Goal: Task Accomplishment & Management: Manage account settings

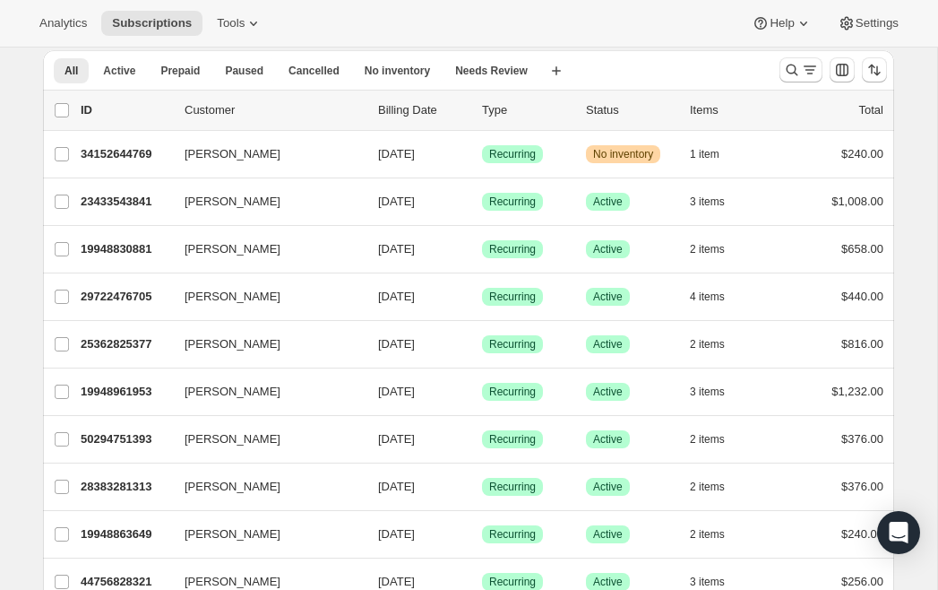
scroll to position [62, 0]
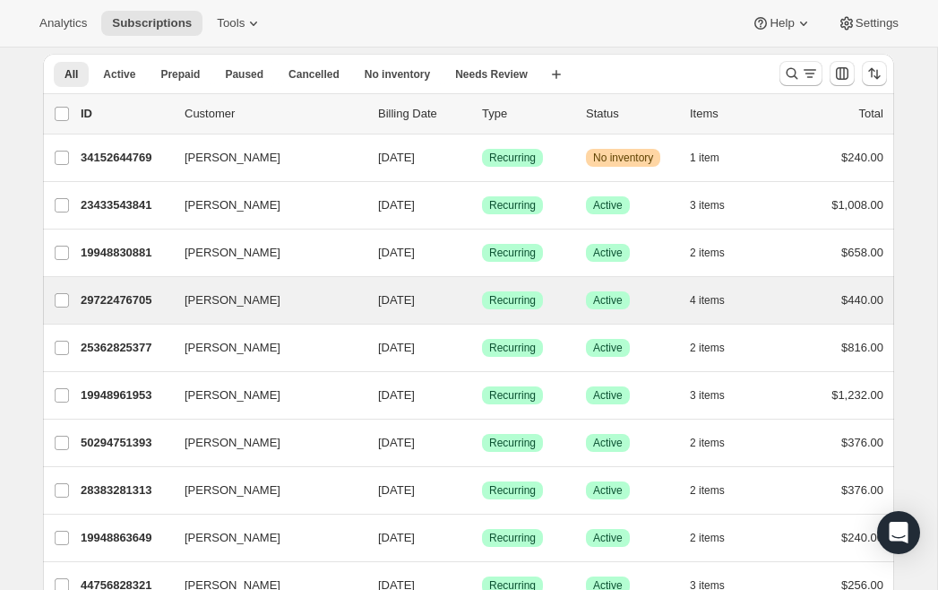
click at [244, 315] on div "[PERSON_NAME] 29722476705 [PERSON_NAME] [DATE] Success Recurring Success Active…" at bounding box center [468, 300] width 851 height 47
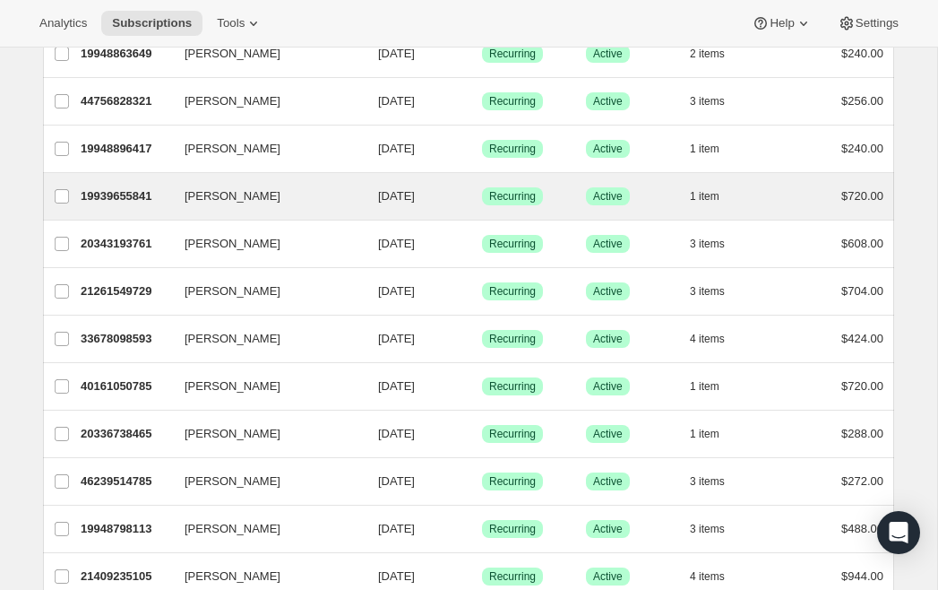
scroll to position [547, 0]
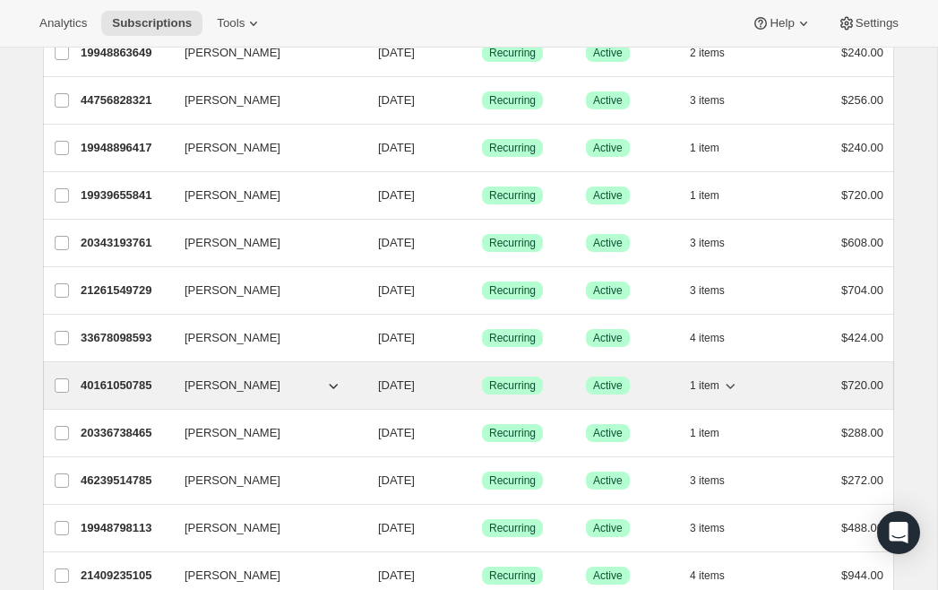
click at [125, 388] on p "40161050785" at bounding box center [126, 385] width 90 height 18
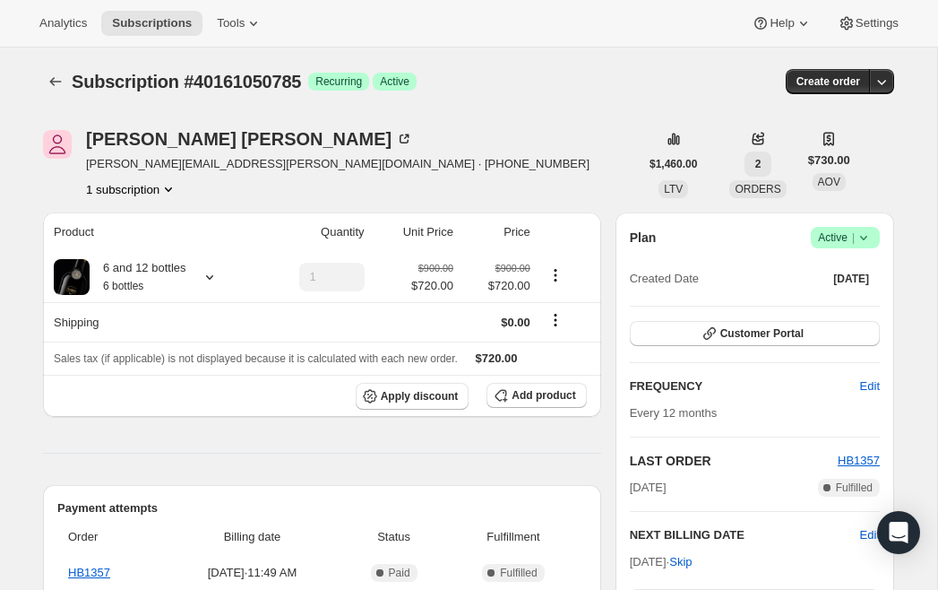
click at [761, 166] on span "2" at bounding box center [759, 164] width 6 height 14
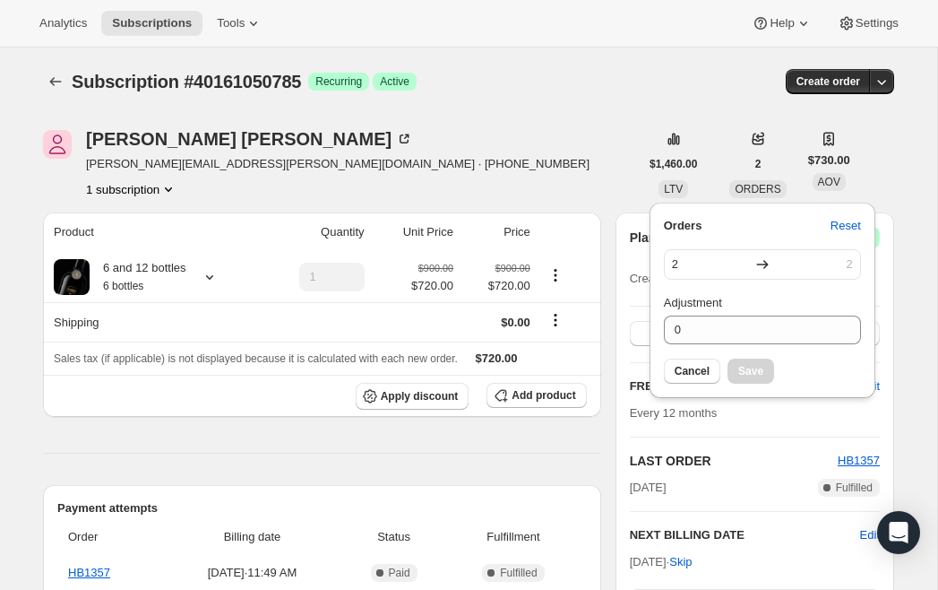
click at [764, 263] on icon at bounding box center [763, 264] width 18 height 18
click at [764, 264] on icon at bounding box center [762, 264] width 12 height 9
click at [761, 145] on icon at bounding box center [758, 139] width 18 height 18
click at [527, 136] on div "[PERSON_NAME] [PERSON_NAME][EMAIL_ADDRESS][PERSON_NAME][DOMAIN_NAME] · [PHONE_N…" at bounding box center [341, 164] width 596 height 68
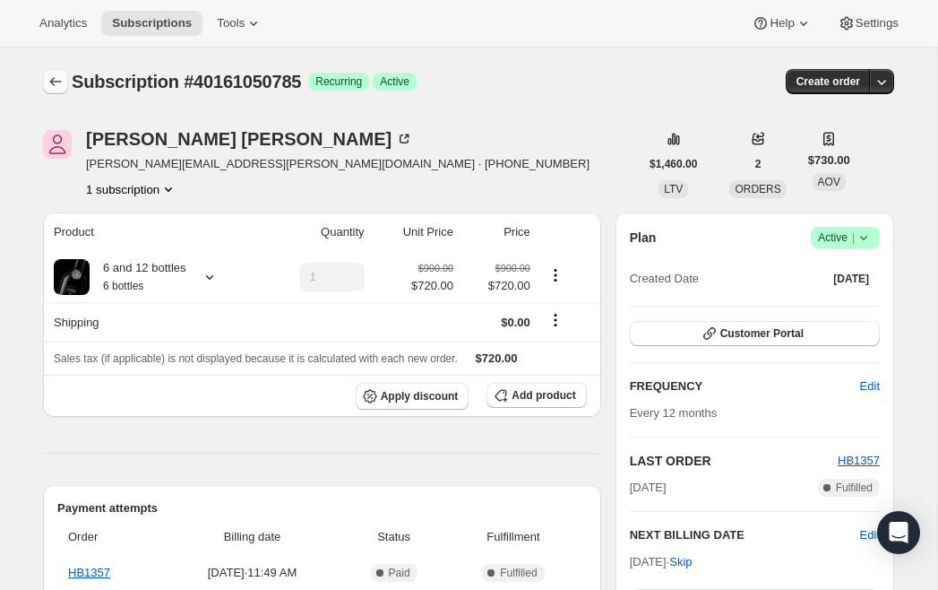
click at [58, 81] on icon "Subscriptions" at bounding box center [56, 82] width 18 height 18
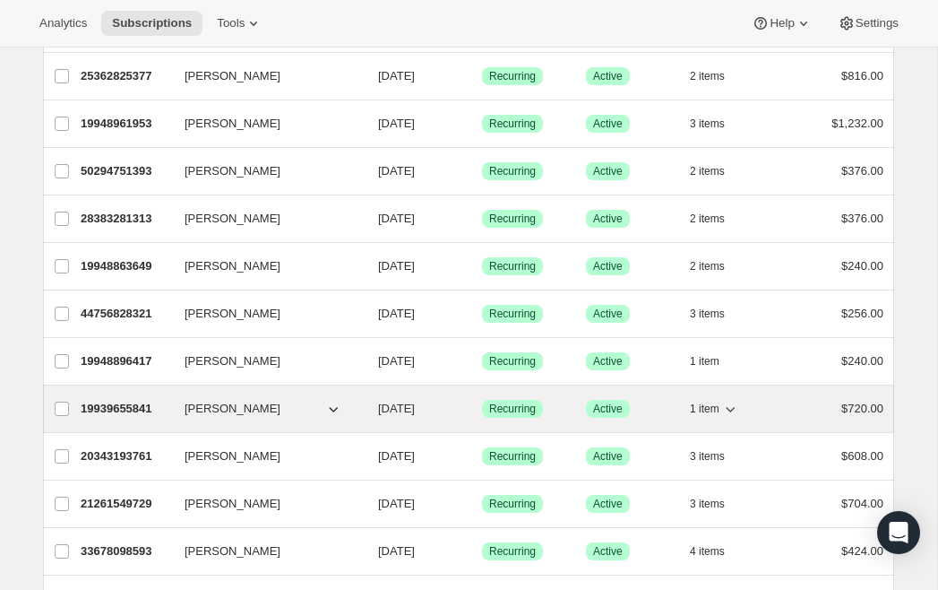
scroll to position [334, 0]
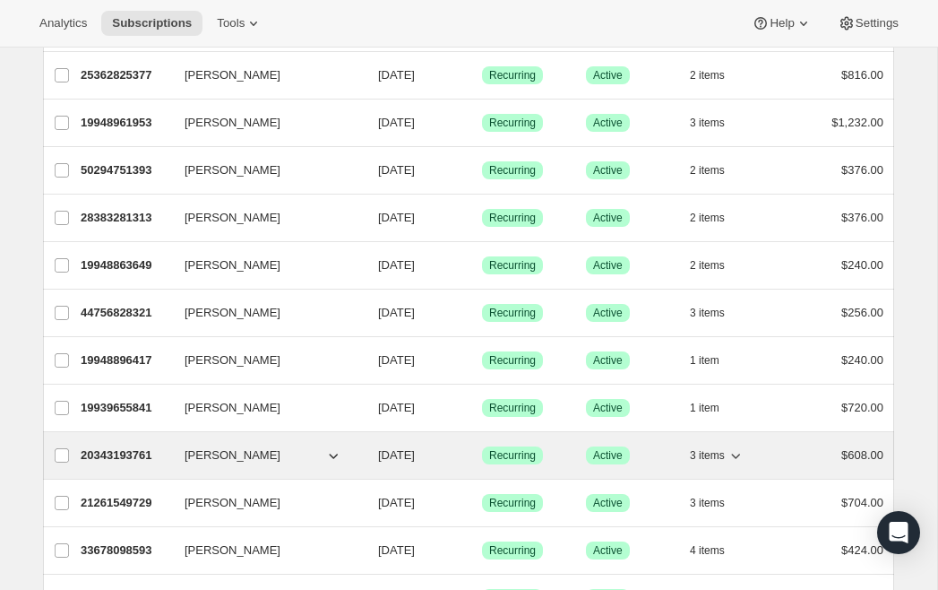
click at [145, 454] on p "20343193761" at bounding box center [126, 455] width 90 height 18
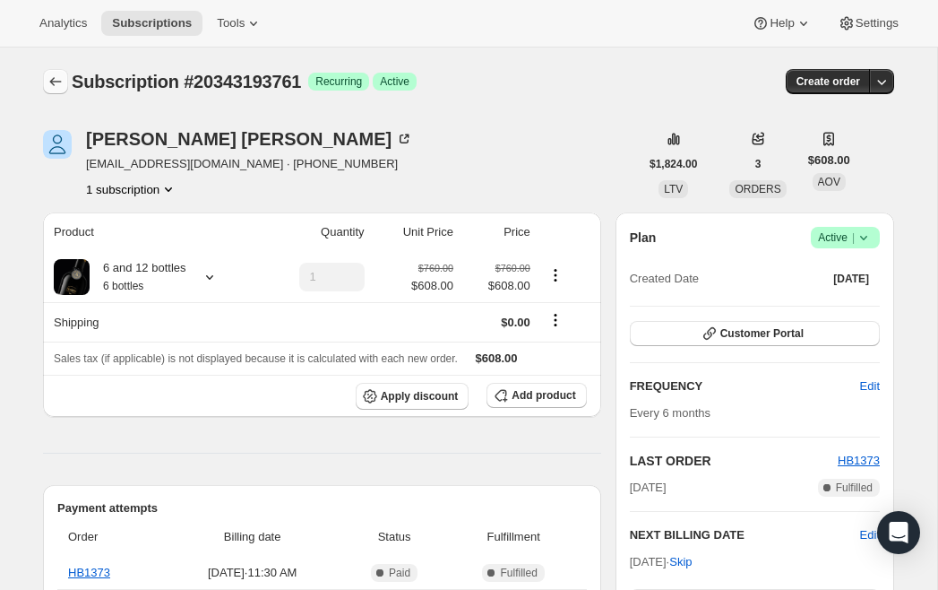
click at [54, 79] on icon "Subscriptions" at bounding box center [56, 81] width 12 height 9
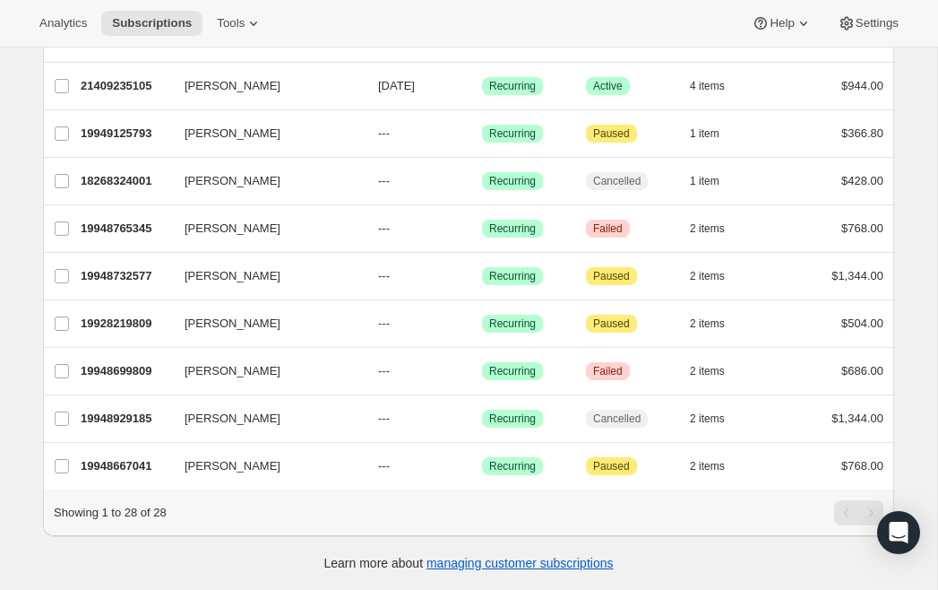
scroll to position [1036, 0]
